Goal: Find specific page/section: Find specific page/section

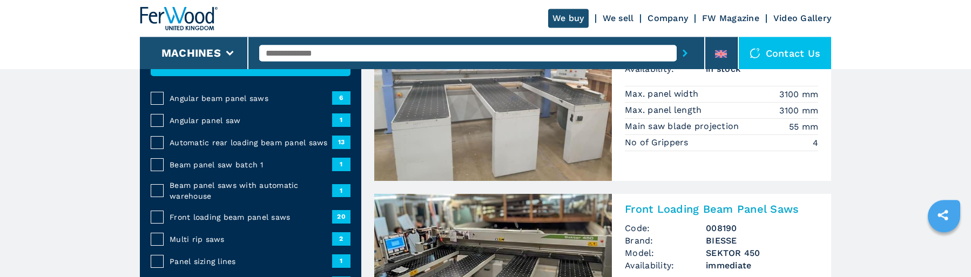
scroll to position [165, 0]
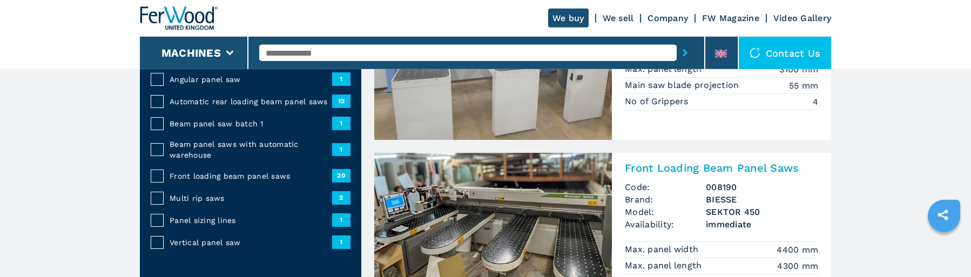
scroll to position [0, 0]
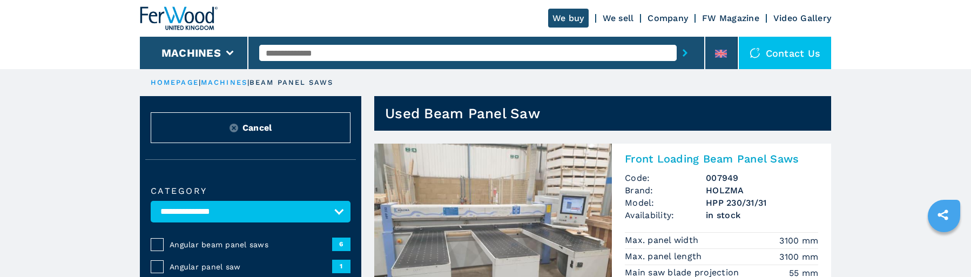
click at [630, 18] on link "We sell" at bounding box center [618, 18] width 31 height 10
click at [623, 17] on link "We sell" at bounding box center [618, 18] width 31 height 10
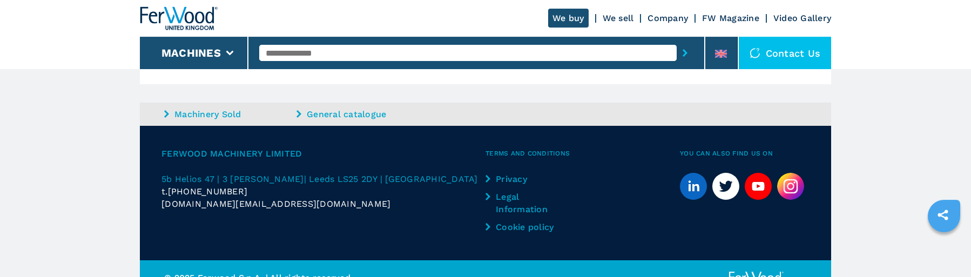
scroll to position [749, 0]
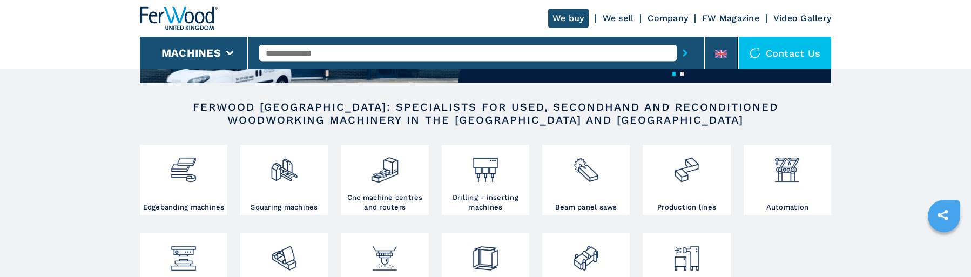
scroll to position [220, 0]
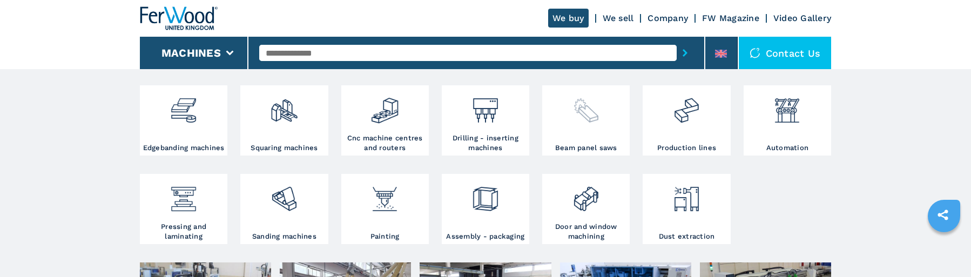
click at [600, 147] on h3 "Beam panel saws" at bounding box center [586, 148] width 62 height 10
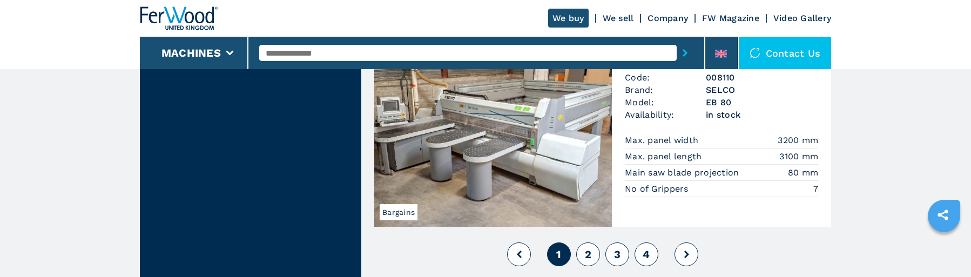
scroll to position [2480, 0]
